Goal: Find contact information: Find contact information

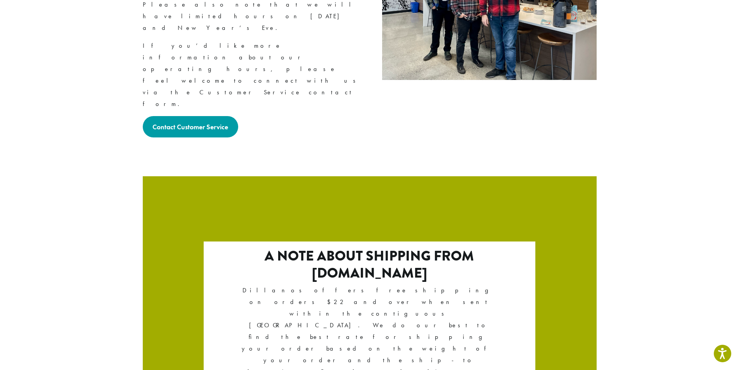
scroll to position [1271, 0]
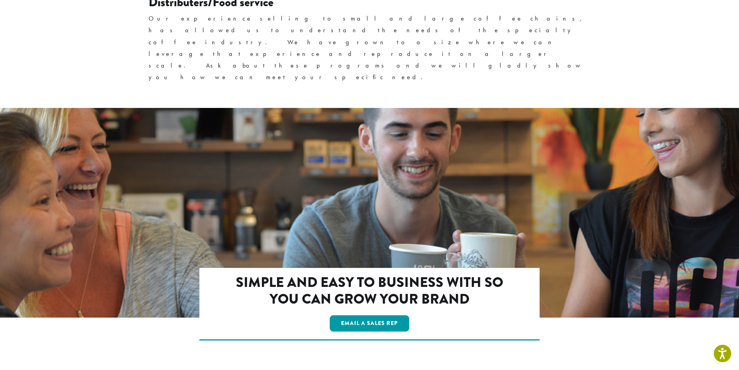
scroll to position [1274, 0]
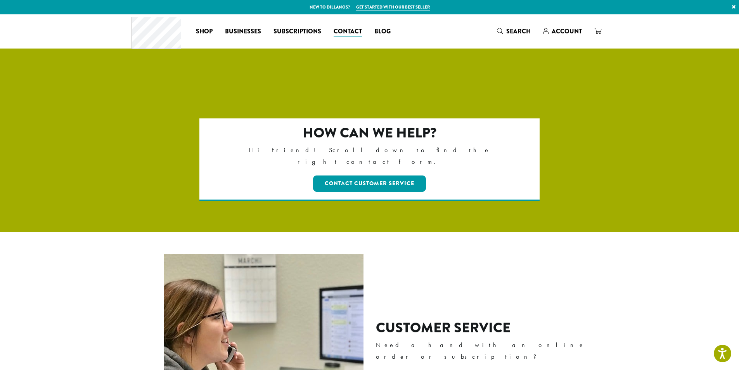
scroll to position [1271, 0]
